Goal: Entertainment & Leisure: Consume media (video, audio)

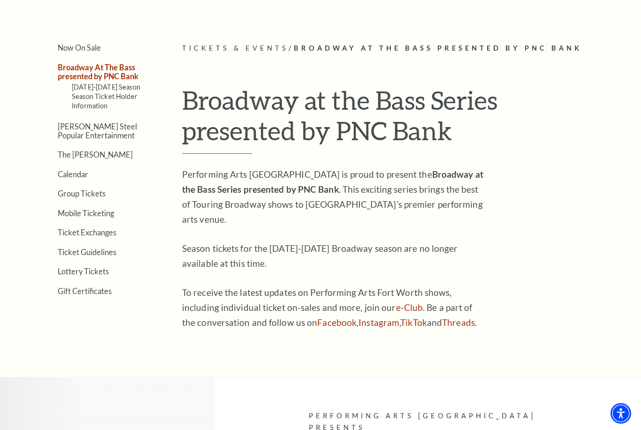
scroll to position [201, 0]
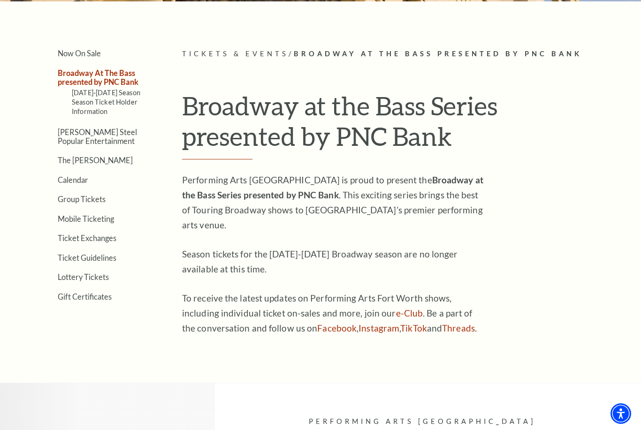
click at [85, 99] on link "Season Ticket Holder Information" at bounding box center [105, 106] width 66 height 17
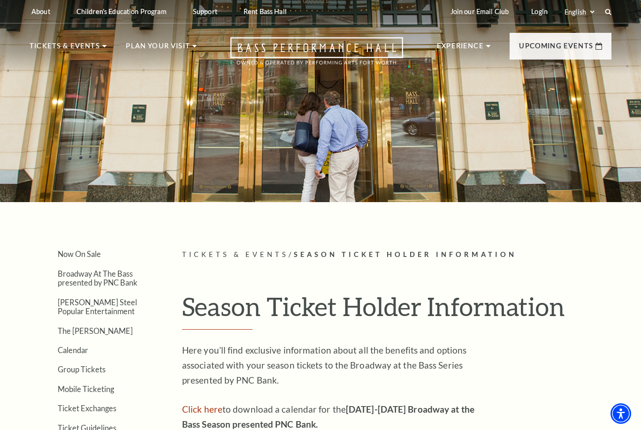
click at [86, 277] on link "Broadway At The Bass presented by PNC Bank" at bounding box center [98, 278] width 80 height 18
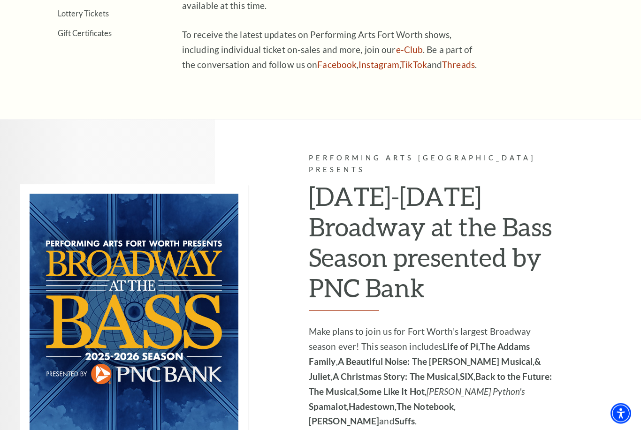
scroll to position [465, 0]
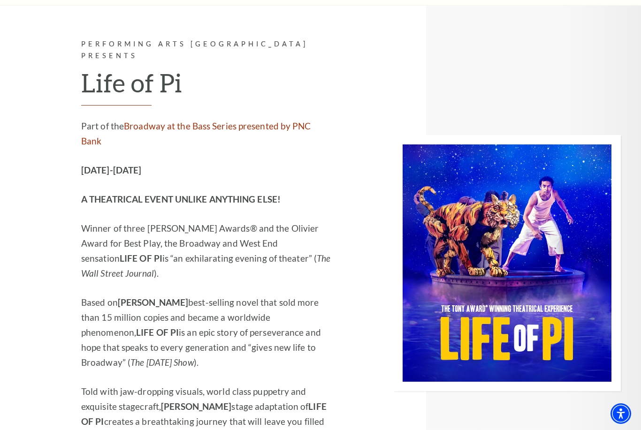
scroll to position [1031, 0]
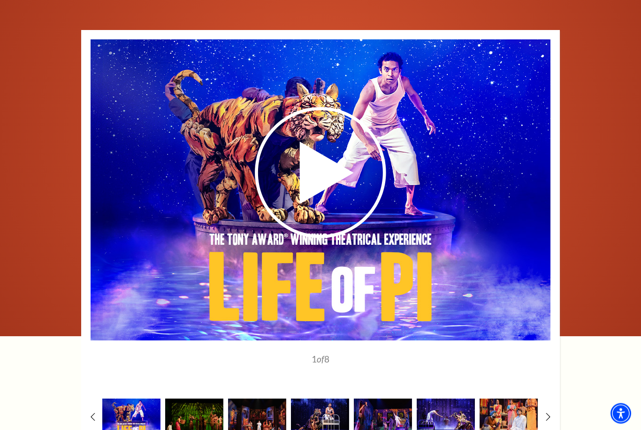
scroll to position [1350, 0]
click at [309, 152] on use at bounding box center [320, 172] width 131 height 131
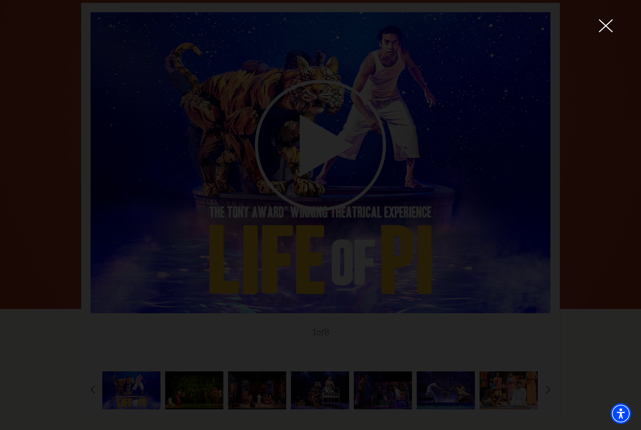
scroll to position [1380, 0]
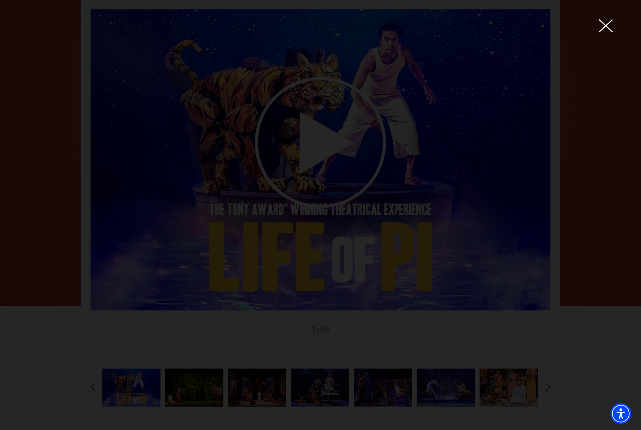
click at [603, 30] on icon at bounding box center [606, 26] width 14 height 14
